Goal: Information Seeking & Learning: Understand process/instructions

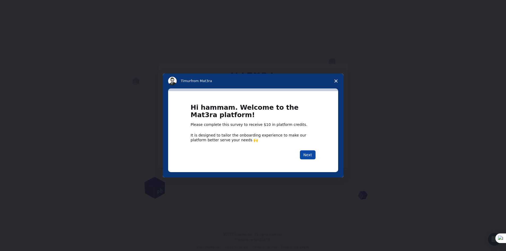
click at [304, 154] on button "Next" at bounding box center [308, 154] width 16 height 9
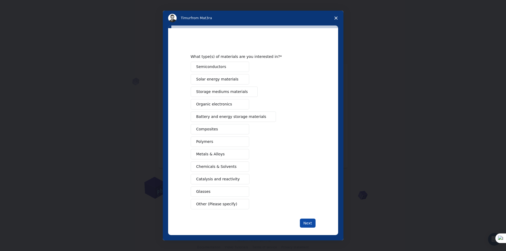
click at [314, 224] on button "Next" at bounding box center [308, 223] width 16 height 9
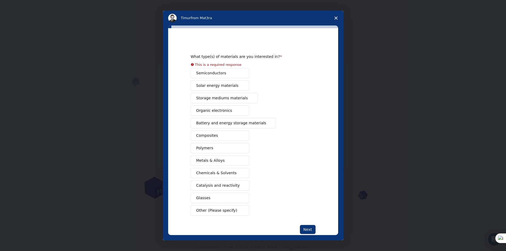
click at [218, 153] on div "Semiconductors Solar energy materials Storage mediums materials Organic electro…" at bounding box center [253, 142] width 125 height 148
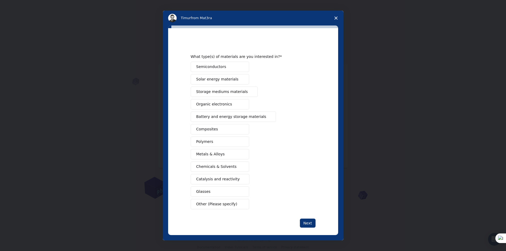
click at [223, 161] on div "Semiconductors Solar energy materials Storage mediums materials Organic electro…" at bounding box center [253, 136] width 125 height 148
click at [309, 227] on button "Next" at bounding box center [308, 223] width 16 height 9
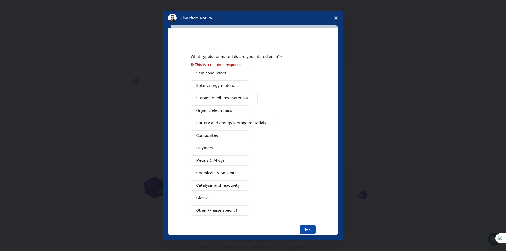
drag, startPoint x: 306, startPoint y: 225, endPoint x: 307, endPoint y: 228, distance: 3.0
click at [306, 225] on button "Next" at bounding box center [308, 229] width 16 height 9
click at [307, 228] on button "Next" at bounding box center [308, 229] width 16 height 9
drag, startPoint x: 307, startPoint y: 228, endPoint x: 258, endPoint y: 187, distance: 64.0
click at [307, 227] on button "Next" at bounding box center [308, 229] width 16 height 9
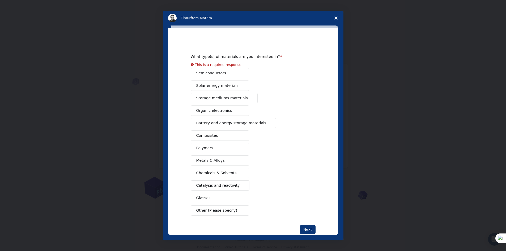
click at [220, 110] on div "Semiconductors Solar energy materials Storage mediums materials Organic electro…" at bounding box center [253, 142] width 125 height 148
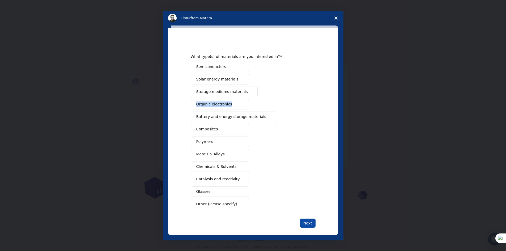
click at [309, 221] on button "Next" at bounding box center [308, 223] width 16 height 9
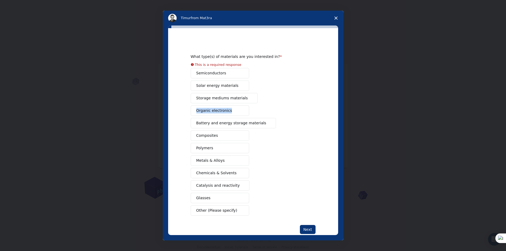
click at [238, 100] on div "Semiconductors Solar energy materials Storage mediums materials Organic electro…" at bounding box center [253, 142] width 125 height 148
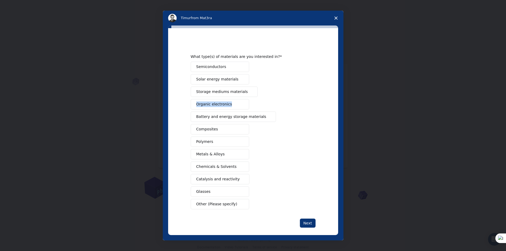
click at [238, 100] on button "Organic electronics" at bounding box center [220, 104] width 58 height 10
click at [238, 102] on button "Organic electronics" at bounding box center [220, 104] width 58 height 10
drag, startPoint x: 308, startPoint y: 214, endPoint x: 308, endPoint y: 218, distance: 4.0
click at [308, 217] on div "What type(s) of materials are you interested in? Semiconductors Solar energy ma…" at bounding box center [253, 134] width 125 height 187
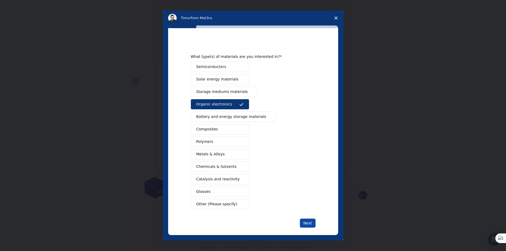
click at [309, 220] on button "Next" at bounding box center [308, 223] width 16 height 9
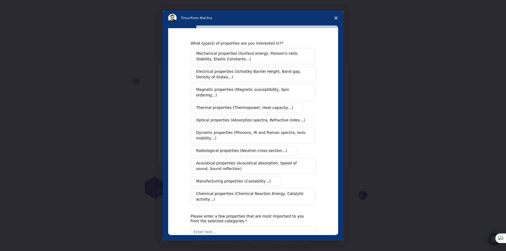
click at [303, 130] on span "Dynamic properties (Phonons, IR and Raman spectra, Ionic mobility…)" at bounding box center [251, 135] width 110 height 11
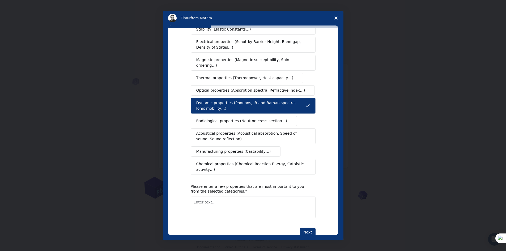
scroll to position [33, 0]
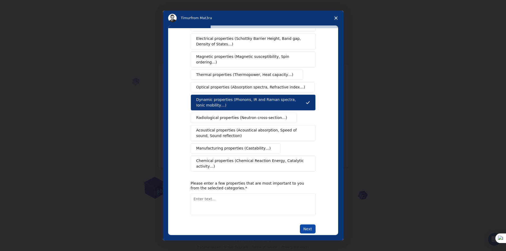
click at [309, 225] on button "Next" at bounding box center [308, 229] width 16 height 9
click at [306, 231] on button "Next" at bounding box center [308, 235] width 16 height 9
click at [290, 200] on textarea "Enter text..." at bounding box center [253, 211] width 125 height 22
type textarea "k;jjhjy"
click at [313, 225] on button "Next" at bounding box center [308, 229] width 16 height 9
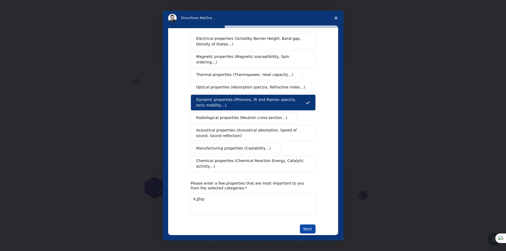
scroll to position [0, 0]
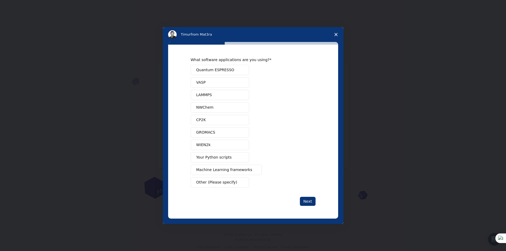
click at [224, 157] on span "Your Python scripts" at bounding box center [214, 158] width 36 height 6
click at [311, 204] on button "Next" at bounding box center [308, 201] width 16 height 9
click at [310, 202] on button "Next" at bounding box center [308, 201] width 16 height 9
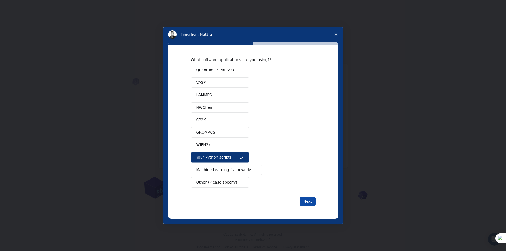
click at [310, 202] on button "Next" at bounding box center [308, 201] width 16 height 9
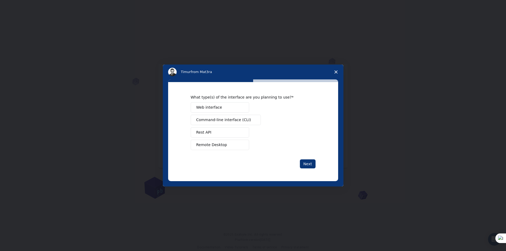
click at [243, 121] on span "Command-line interface (CLI)" at bounding box center [223, 120] width 55 height 6
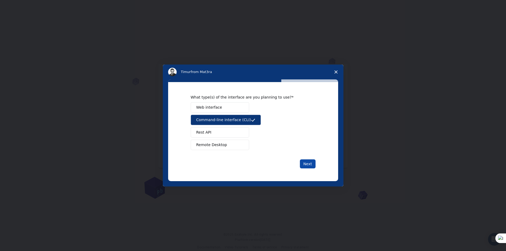
click at [304, 162] on button "Next" at bounding box center [308, 163] width 16 height 9
click at [309, 162] on button "Next" at bounding box center [308, 163] width 16 height 9
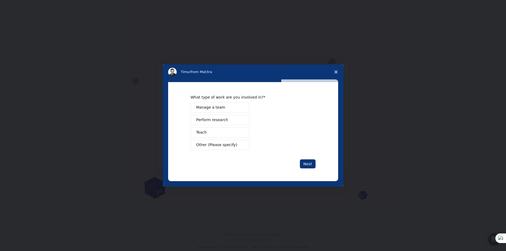
click at [231, 119] on button "Perform research" at bounding box center [220, 120] width 58 height 10
click at [307, 161] on button "Next" at bounding box center [308, 163] width 16 height 9
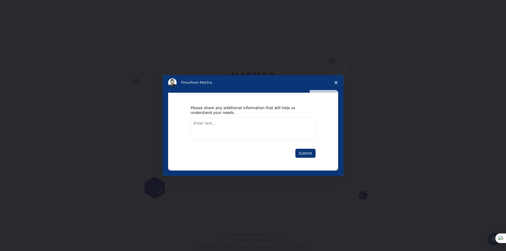
click at [282, 135] on textarea "Enter text..." at bounding box center [253, 129] width 125 height 22
type textarea "[DEMOGRAPHIC_DATA]"
click at [303, 154] on button "Submit" at bounding box center [306, 153] width 20 height 9
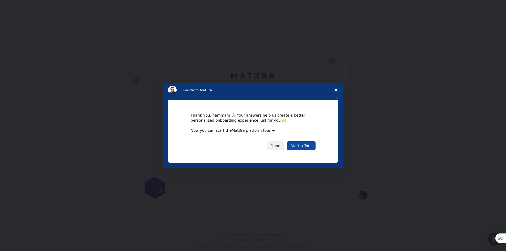
click at [304, 146] on link "Start a Tour" at bounding box center [301, 145] width 28 height 9
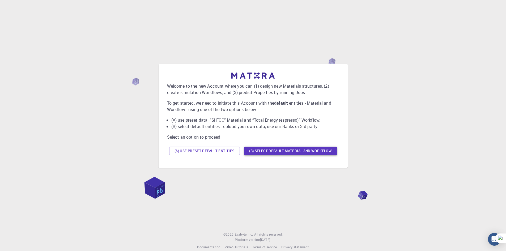
click at [261, 154] on button "(B) Select default material and workflow" at bounding box center [290, 151] width 93 height 9
